Goal: Task Accomplishment & Management: Use online tool/utility

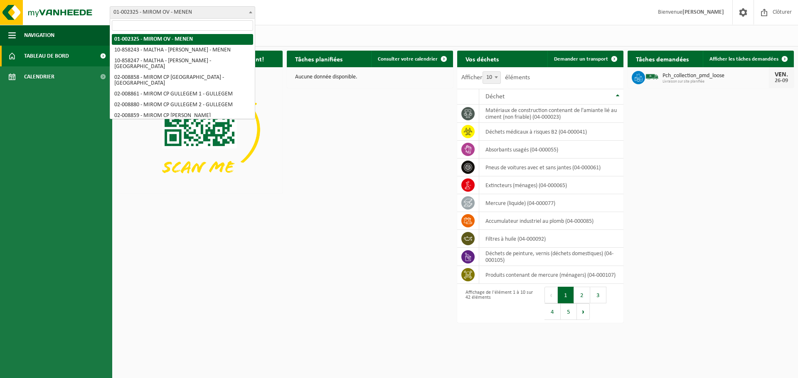
click at [182, 15] on span "01-002325 - MIROM OV - MENEN" at bounding box center [182, 13] width 145 height 12
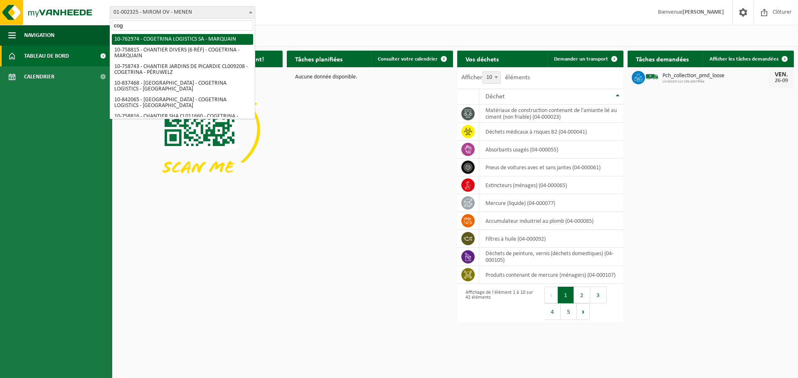
type input "coge"
select select "17600"
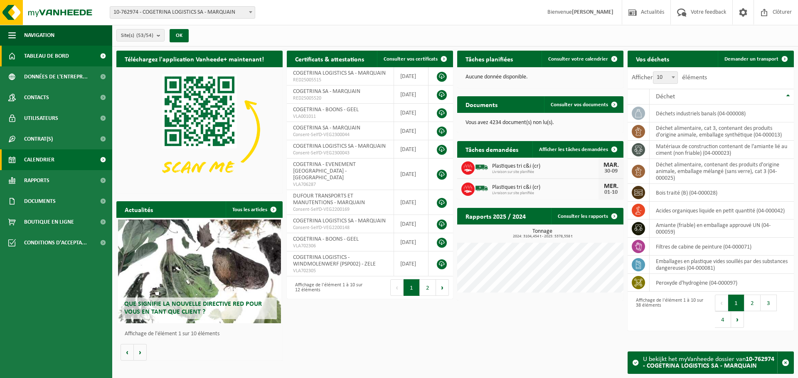
click at [24, 158] on link "Calendrier" at bounding box center [56, 160] width 112 height 21
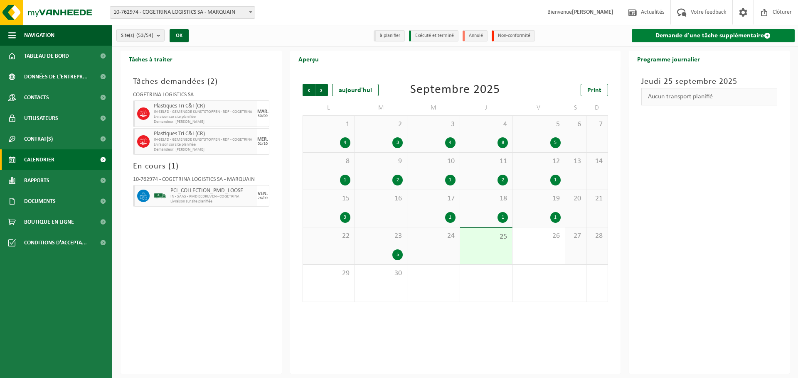
click at [689, 39] on link "Demande d'une tâche supplémentaire" at bounding box center [712, 35] width 163 height 13
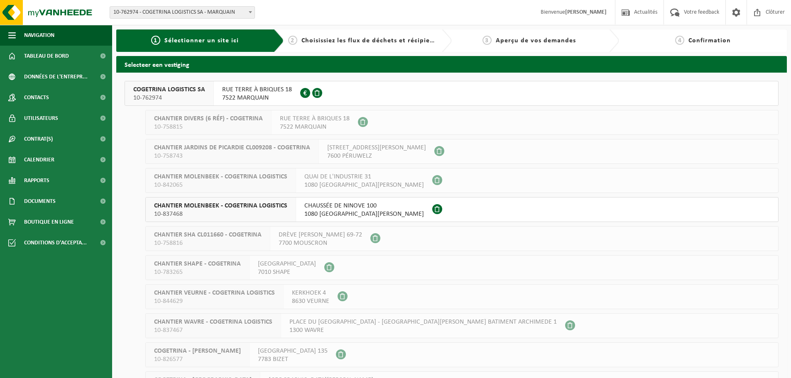
click at [176, 96] on span "10-762974" at bounding box center [169, 98] width 72 height 8
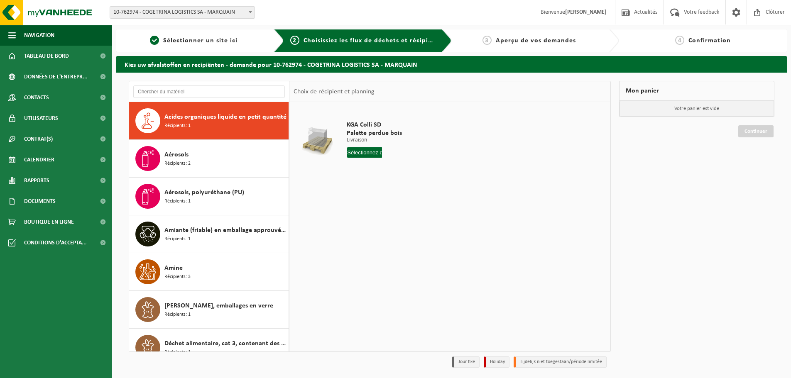
click at [182, 98] on div at bounding box center [209, 91] width 160 height 21
click at [186, 94] on input "text" at bounding box center [209, 92] width 152 height 12
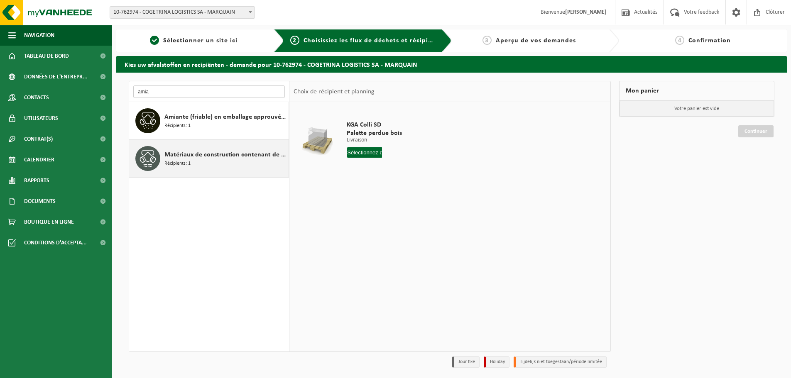
type input "amia"
click at [236, 151] on span "Matériaux de construction contenant de l'amiante lié au ciment (non friable)" at bounding box center [225, 155] width 122 height 10
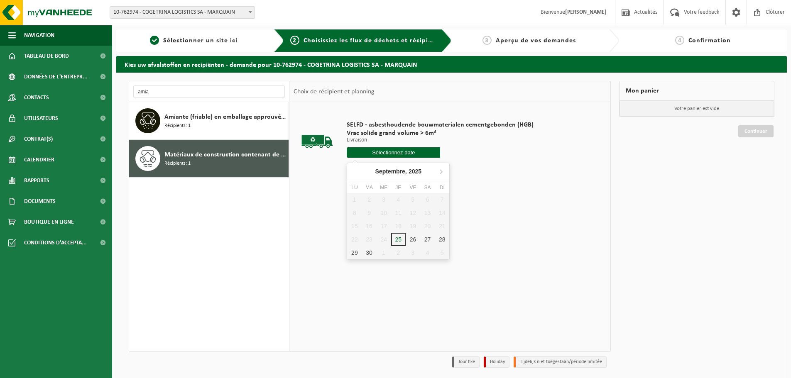
click at [377, 148] on input "text" at bounding box center [393, 152] width 93 height 10
click at [411, 241] on div "26" at bounding box center [413, 239] width 15 height 13
type input "à partir de 2025-09-26"
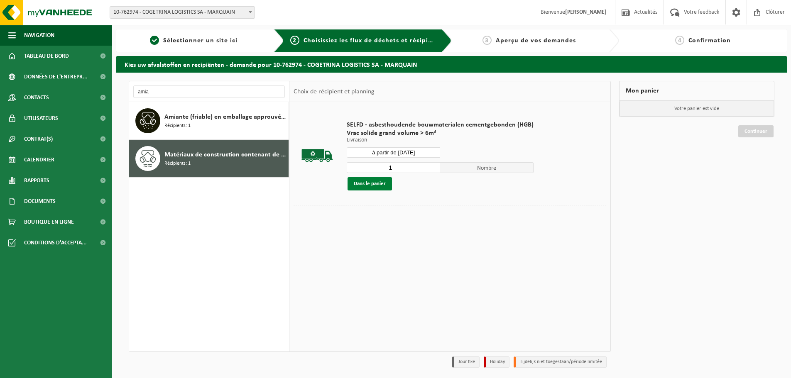
click at [374, 186] on button "Dans le panier" at bounding box center [370, 183] width 44 height 13
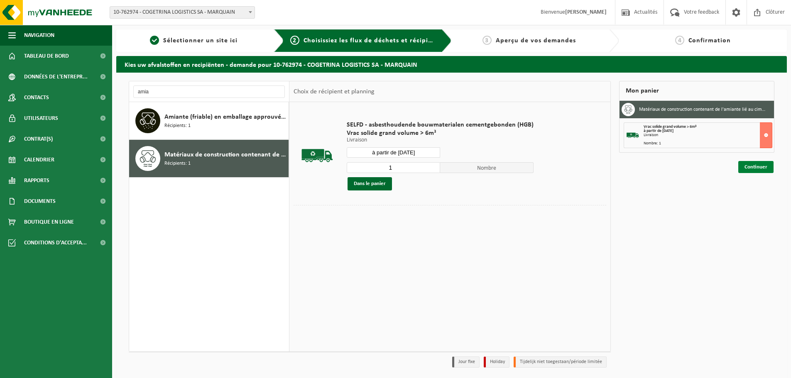
click at [756, 166] on link "Continuer" at bounding box center [756, 167] width 35 height 12
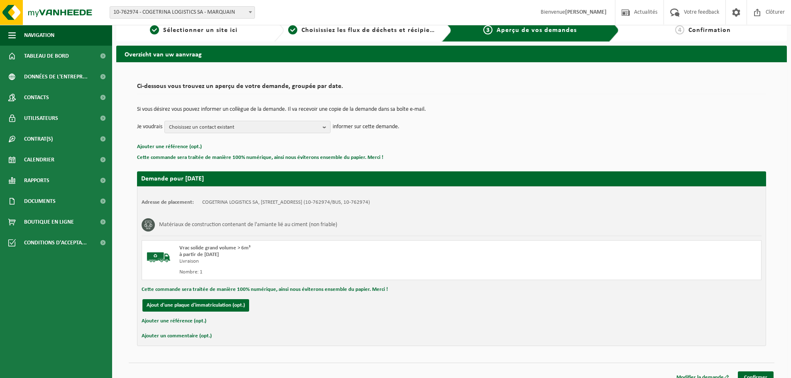
scroll to position [20, 0]
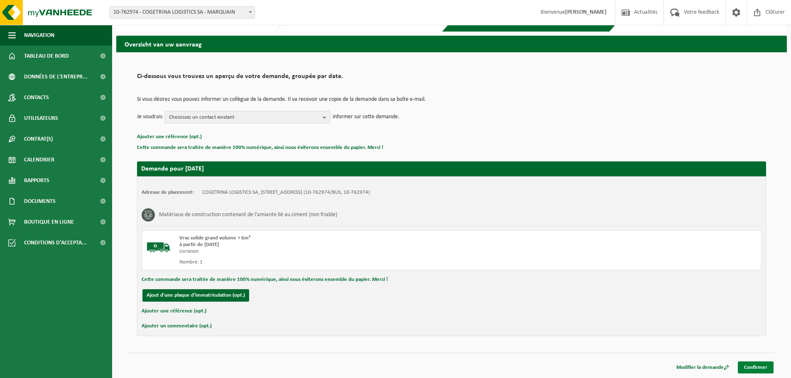
click at [760, 365] on link "Confirmer" at bounding box center [756, 368] width 36 height 12
